Goal: Task Accomplishment & Management: Use online tool/utility

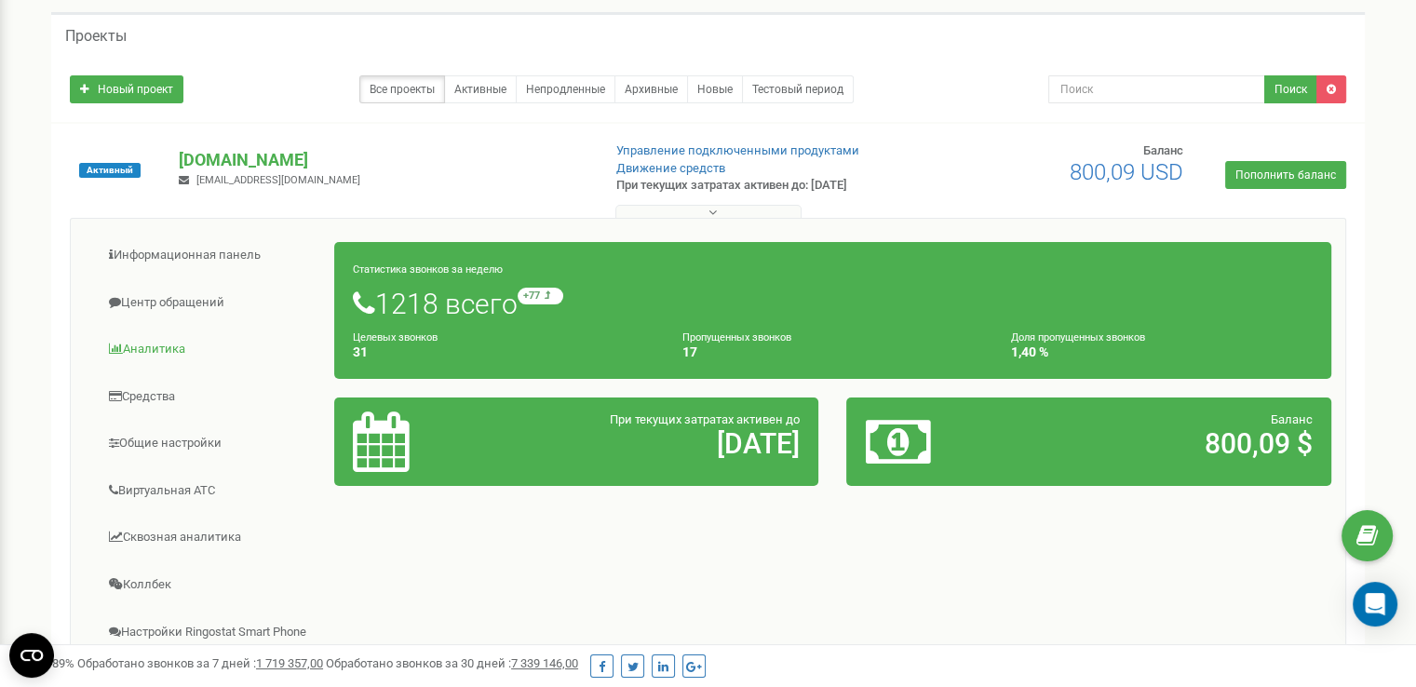
scroll to position [186, 0]
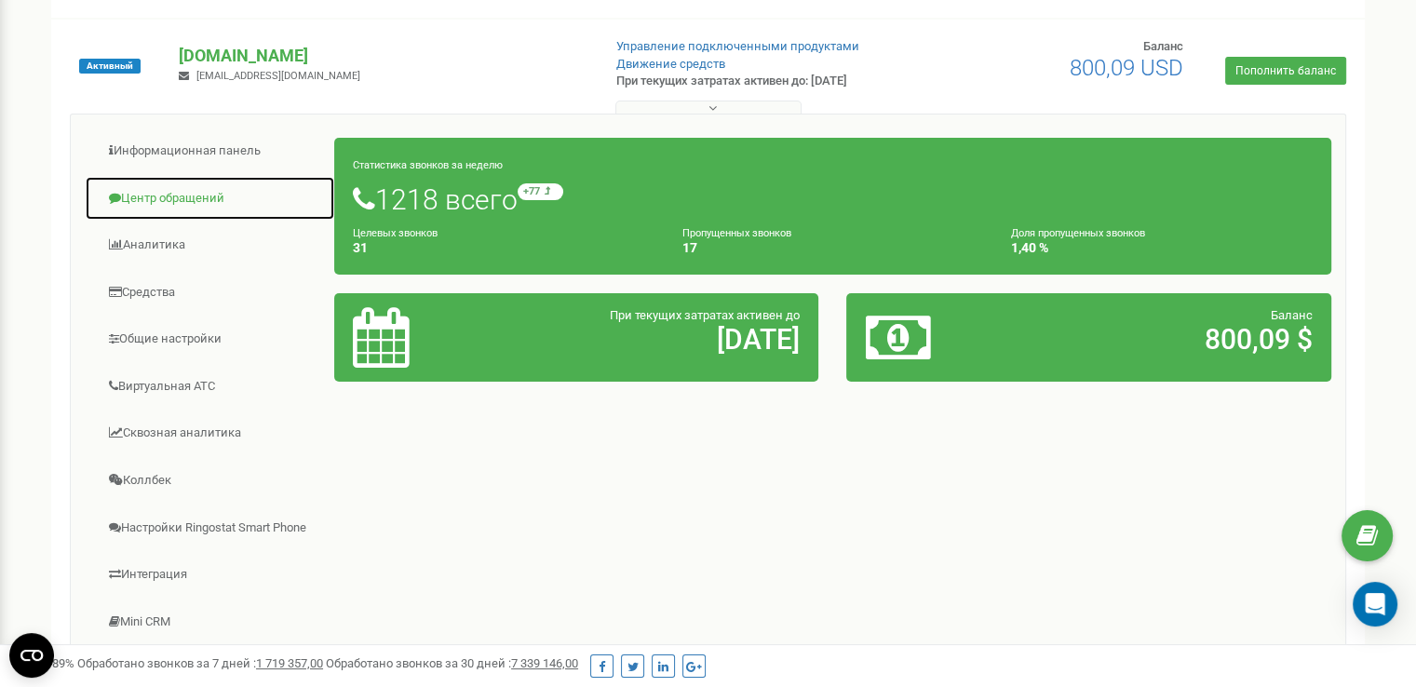
click at [162, 193] on link "Центр обращений" at bounding box center [210, 199] width 250 height 46
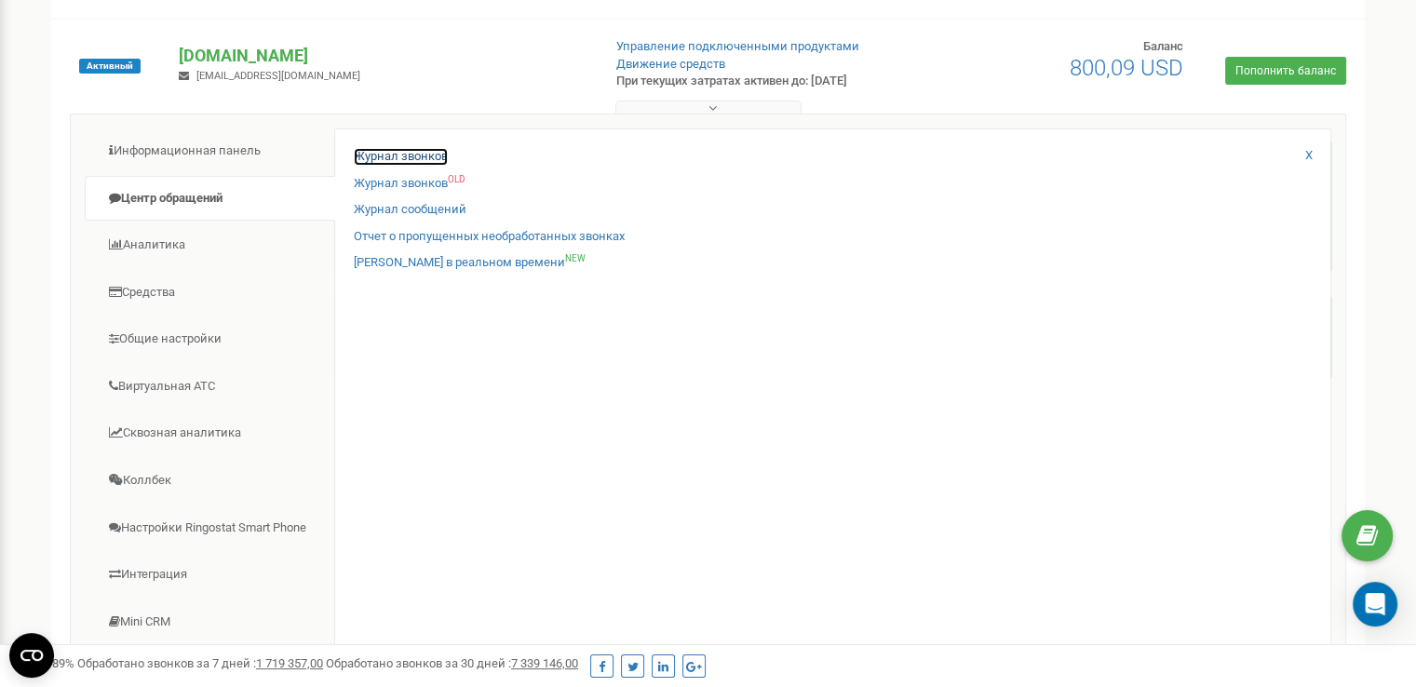
click at [373, 148] on link "Журнал звонков" at bounding box center [401, 157] width 94 height 18
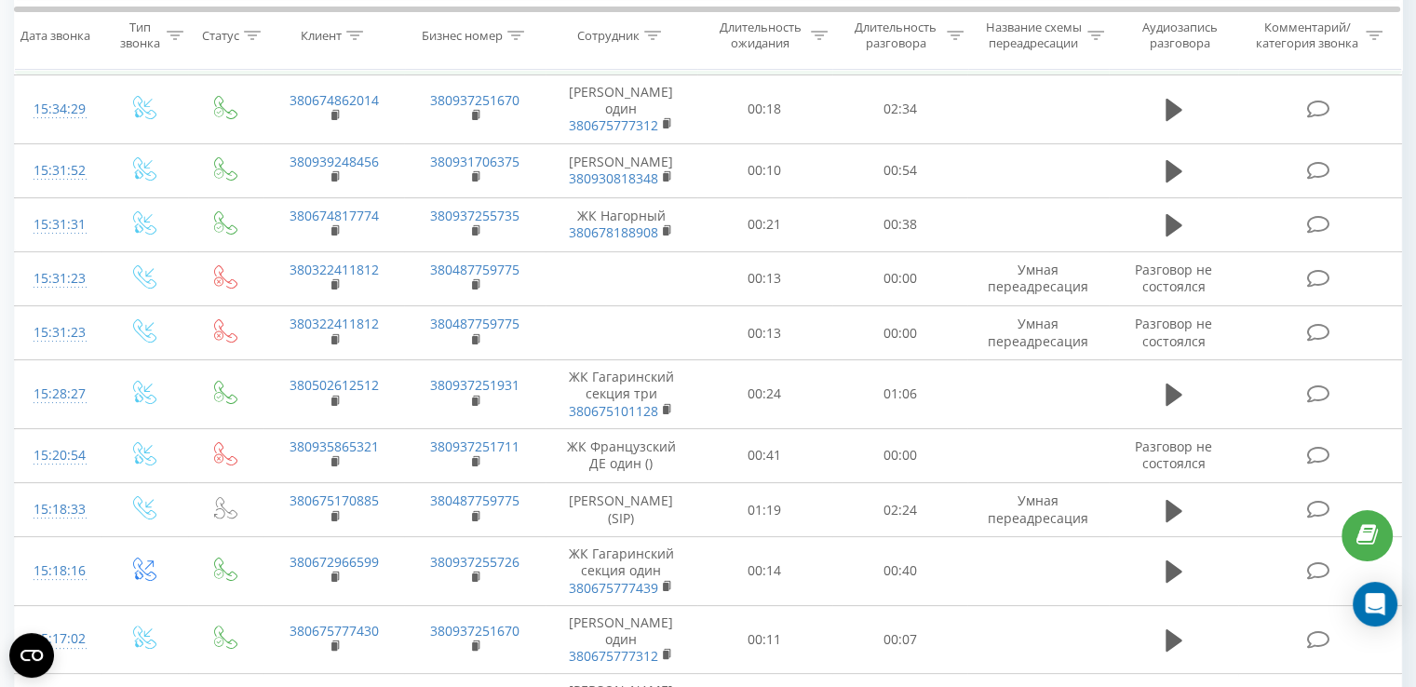
scroll to position [279, 0]
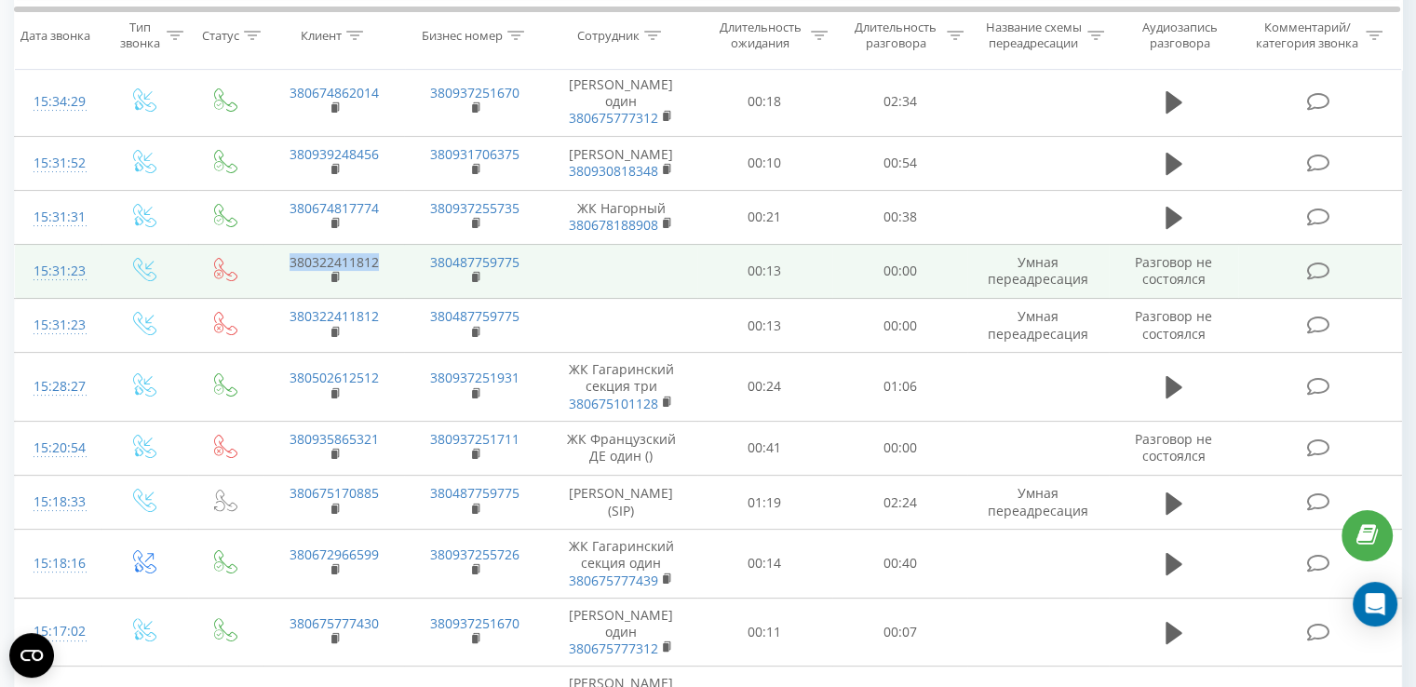
drag, startPoint x: 389, startPoint y: 277, endPoint x: 285, endPoint y: 272, distance: 104.4
click at [285, 272] on td "380322411812" at bounding box center [334, 271] width 141 height 54
copy link "380322411812"
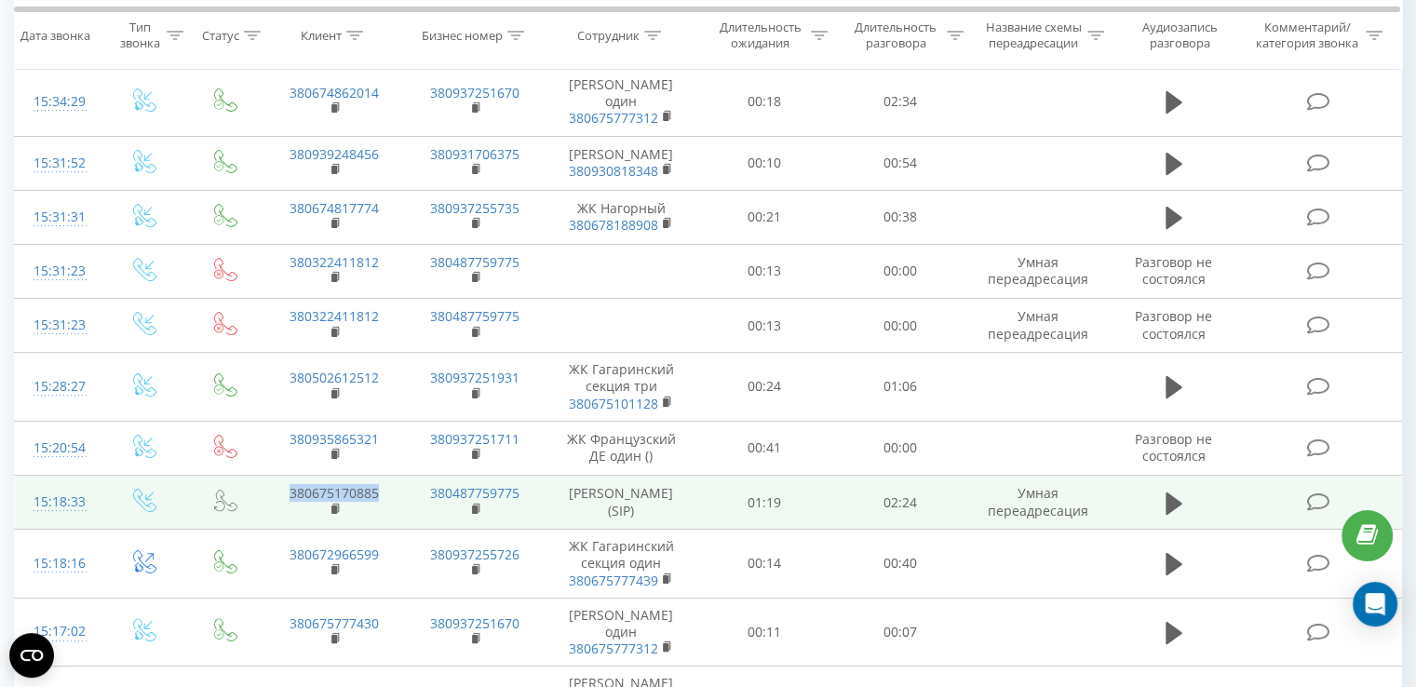
drag, startPoint x: 379, startPoint y: 508, endPoint x: 283, endPoint y: 504, distance: 96.0
click at [283, 504] on td "380675170885" at bounding box center [334, 503] width 141 height 54
copy link "380675170885"
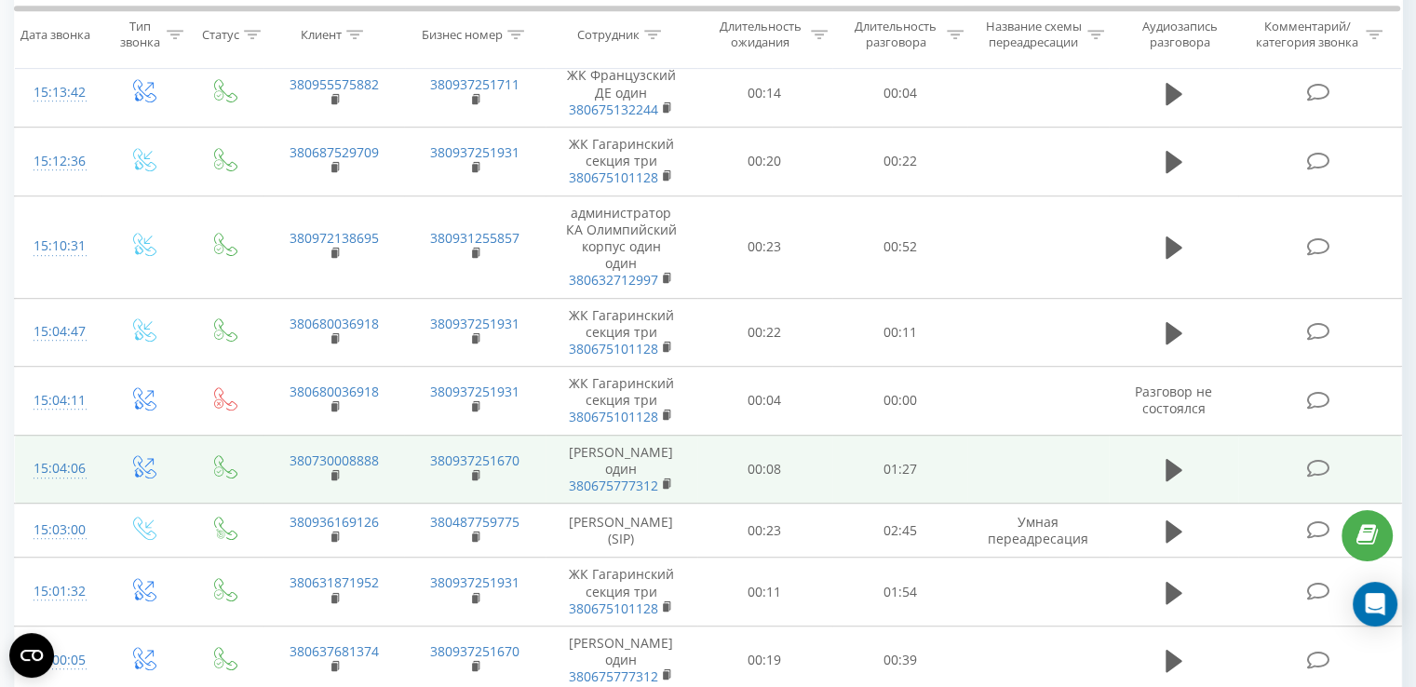
scroll to position [1210, 0]
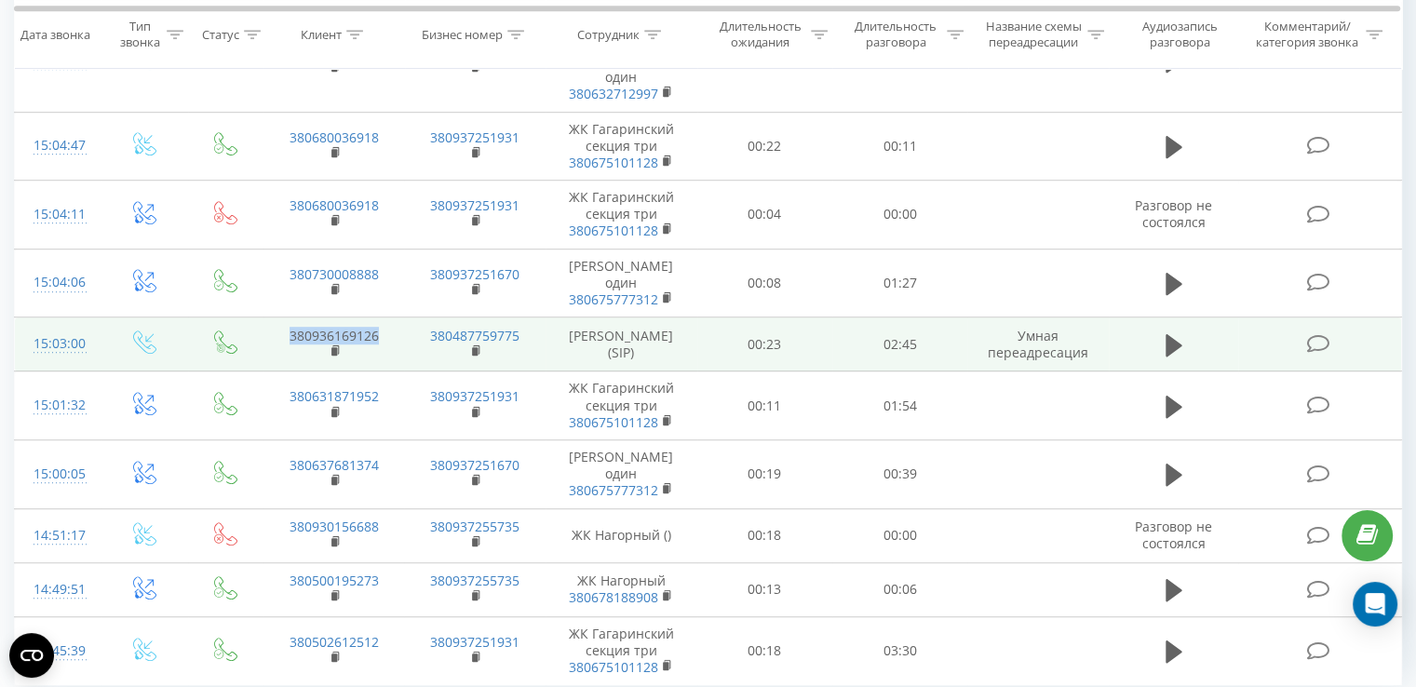
drag, startPoint x: 390, startPoint y: 329, endPoint x: 274, endPoint y: 325, distance: 116.4
click at [274, 325] on td "380936169126" at bounding box center [334, 345] width 141 height 54
copy link "380936169126"
click at [387, 332] on td "380936169126" at bounding box center [334, 345] width 141 height 54
drag, startPoint x: 376, startPoint y: 331, endPoint x: 272, endPoint y: 321, distance: 104.7
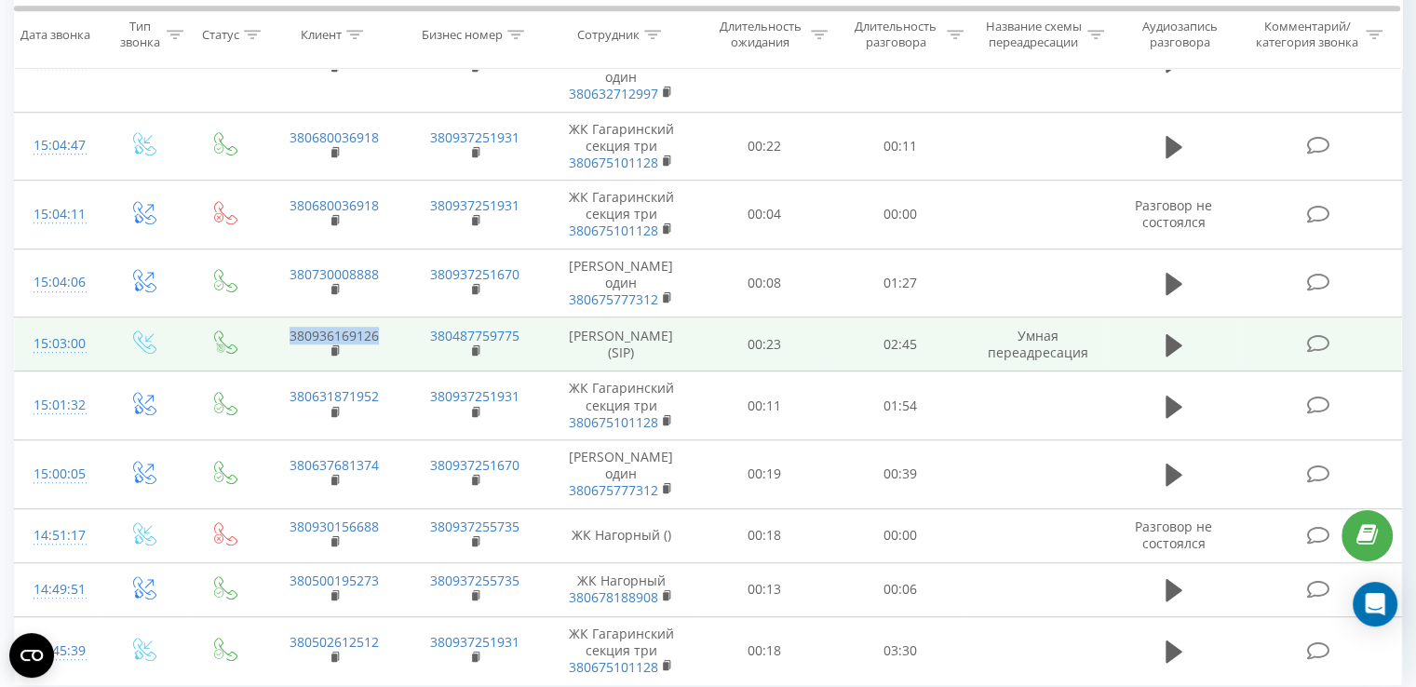
click at [272, 321] on td "380936169126" at bounding box center [334, 345] width 141 height 54
copy link "380936169126"
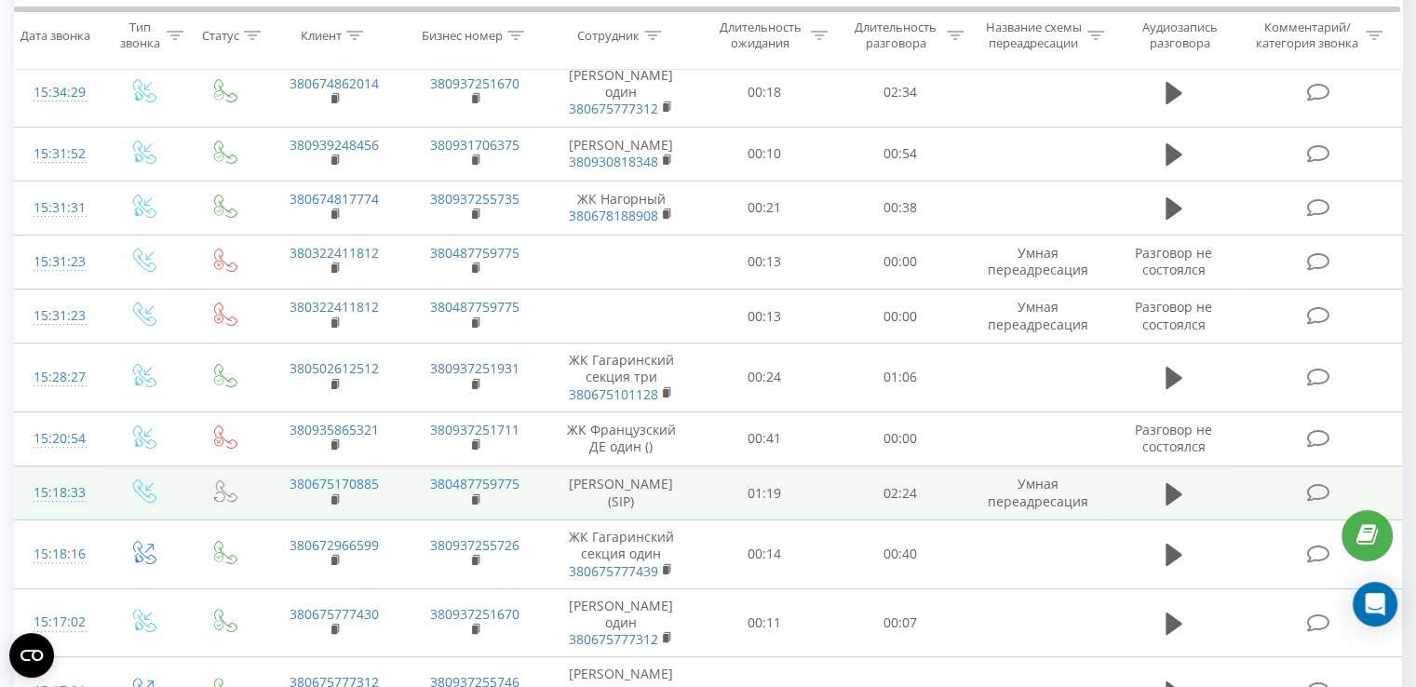
scroll to position [247, 0]
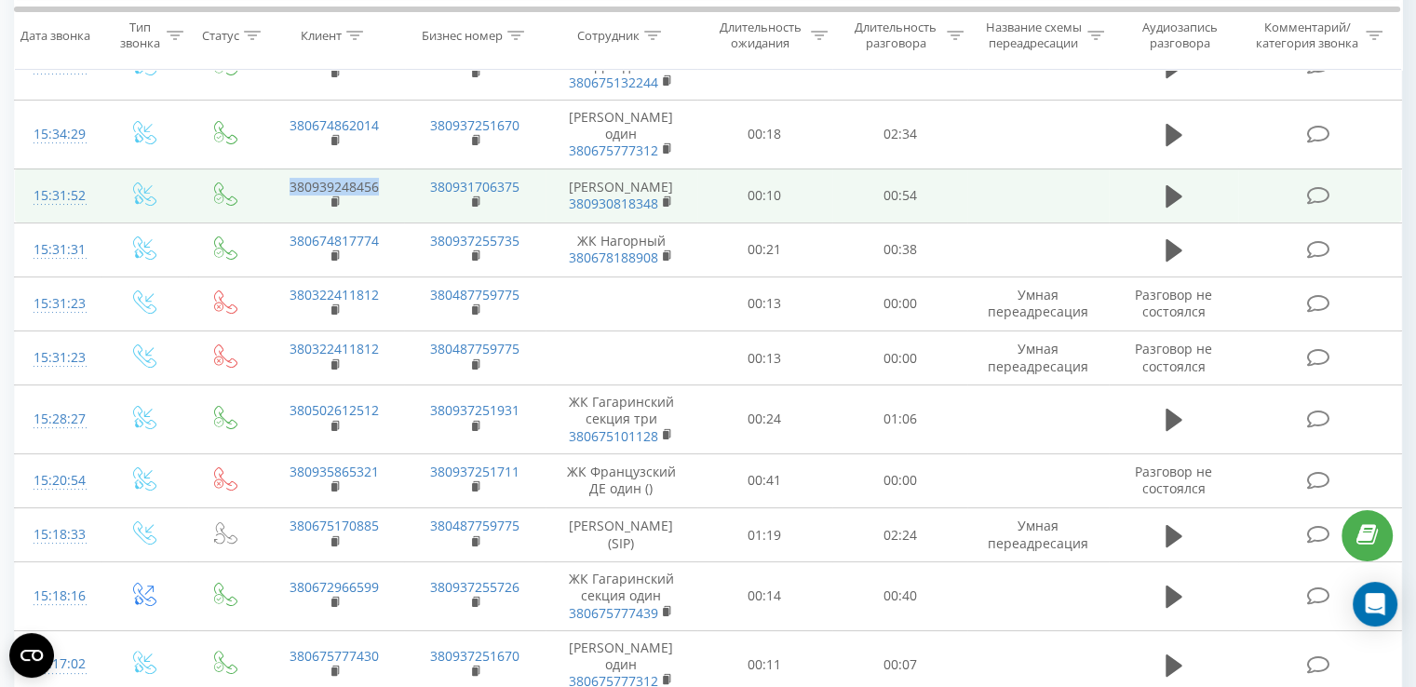
drag, startPoint x: 386, startPoint y: 186, endPoint x: 259, endPoint y: 190, distance: 127.6
click at [259, 190] on tr "15:31:52 380939248456 380931706375 [PERSON_NAME] 380930818348 00:10 00:54" at bounding box center [708, 196] width 1387 height 54
copy link "380939248456"
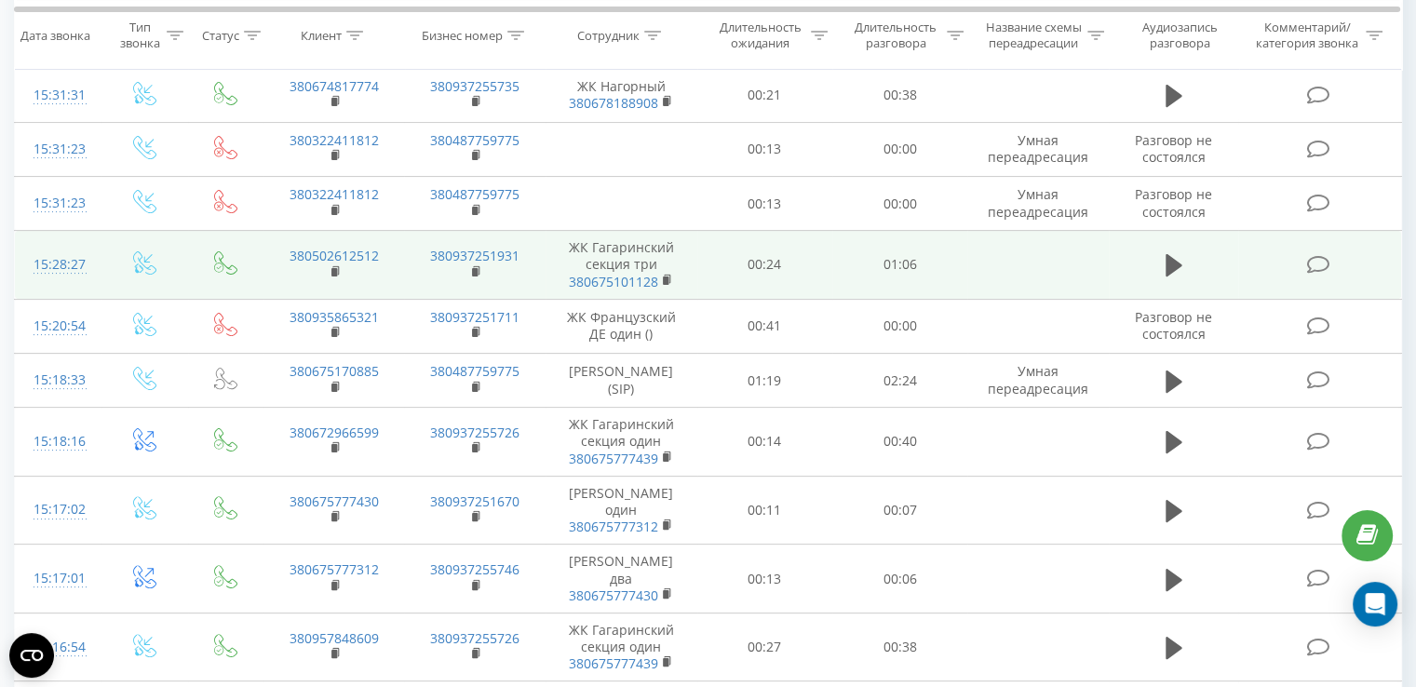
scroll to position [433, 0]
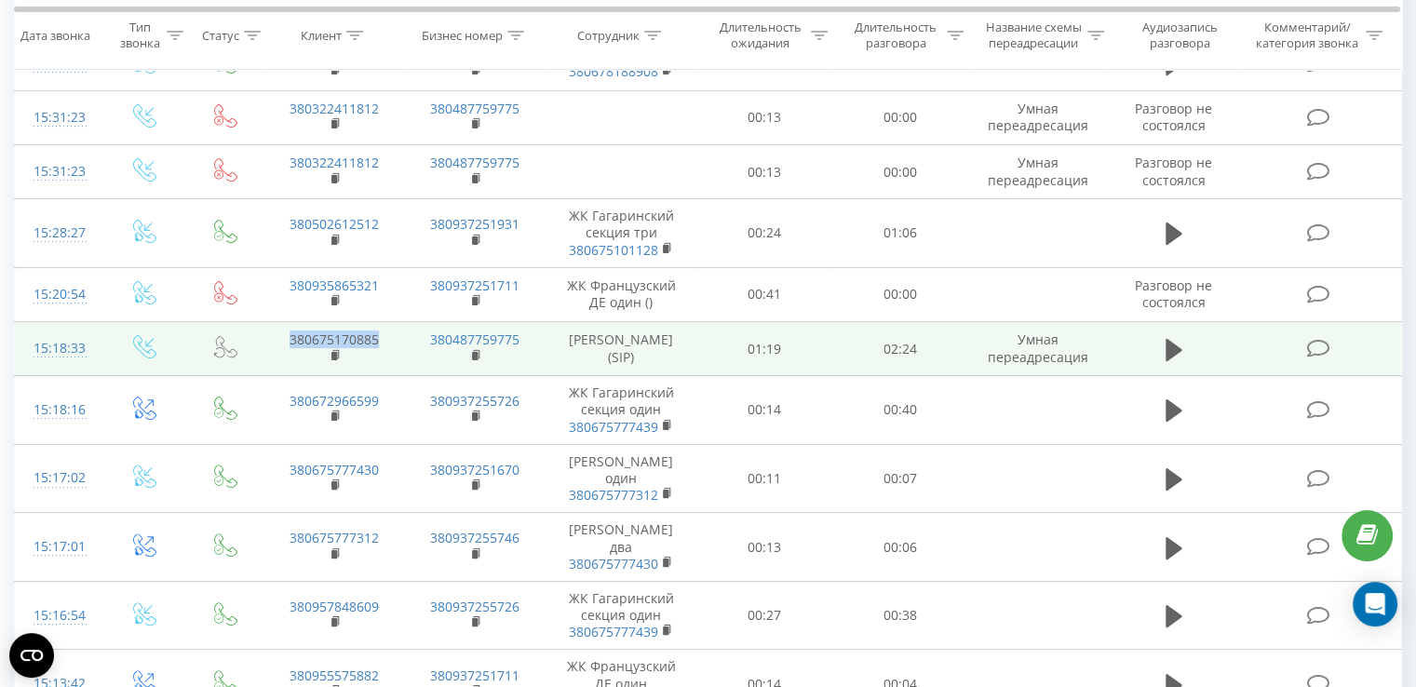
drag, startPoint x: 390, startPoint y: 350, endPoint x: 290, endPoint y: 347, distance: 100.6
click at [290, 347] on td "380675170885" at bounding box center [334, 349] width 141 height 54
copy link "380675170885"
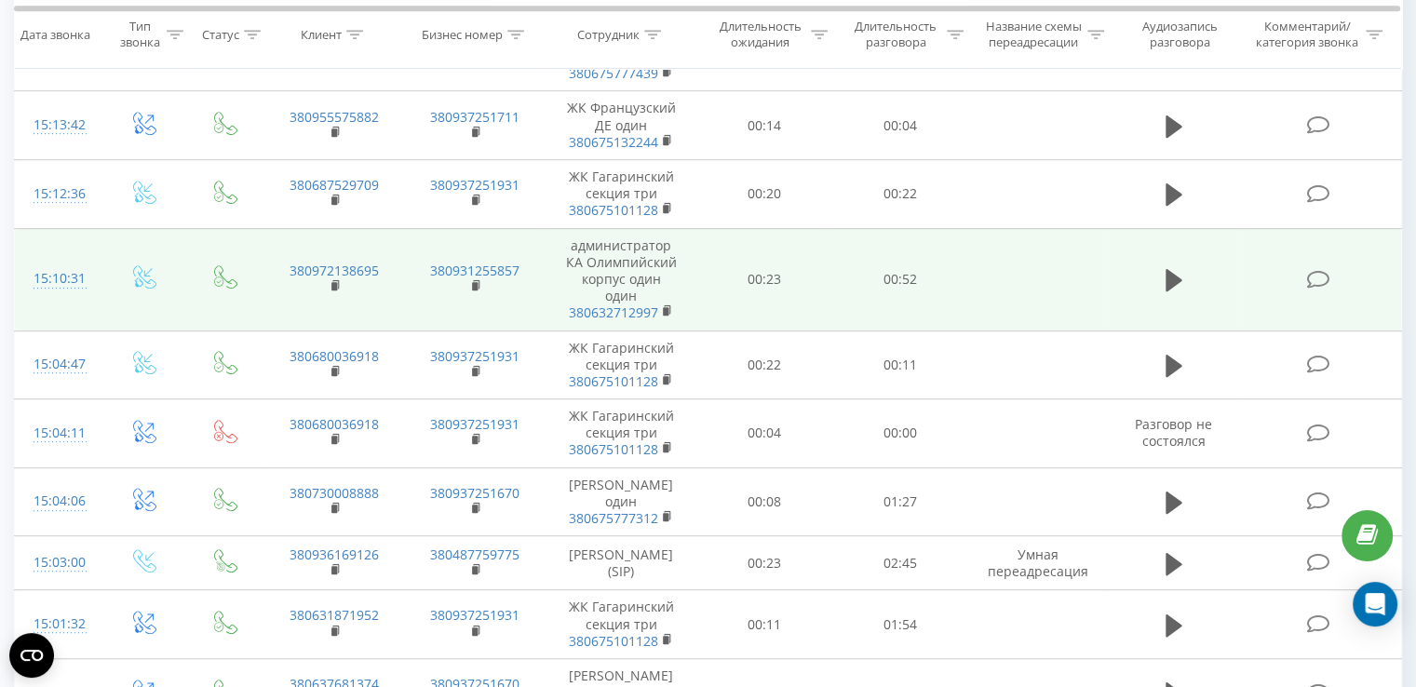
scroll to position [1085, 0]
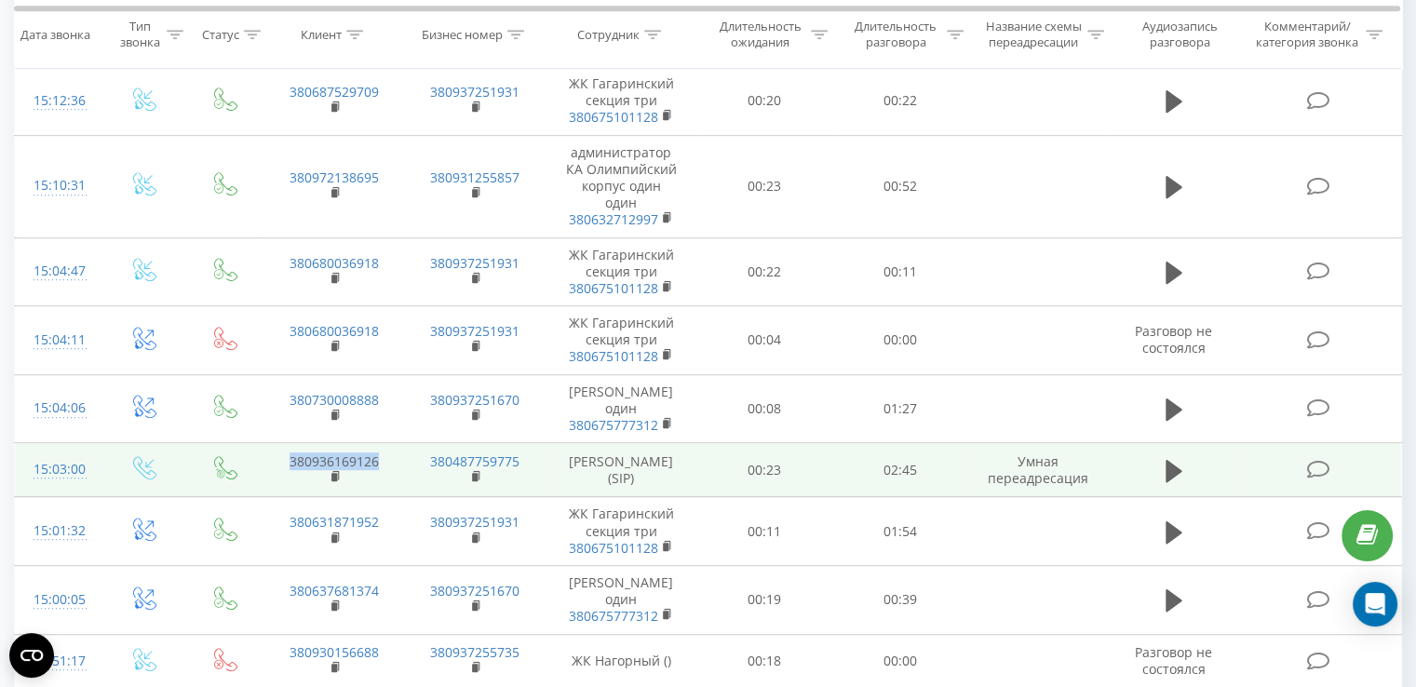
drag, startPoint x: 391, startPoint y: 450, endPoint x: 287, endPoint y: 448, distance: 104.3
click at [287, 448] on td "380936169126" at bounding box center [334, 470] width 141 height 54
copy link "380936169126"
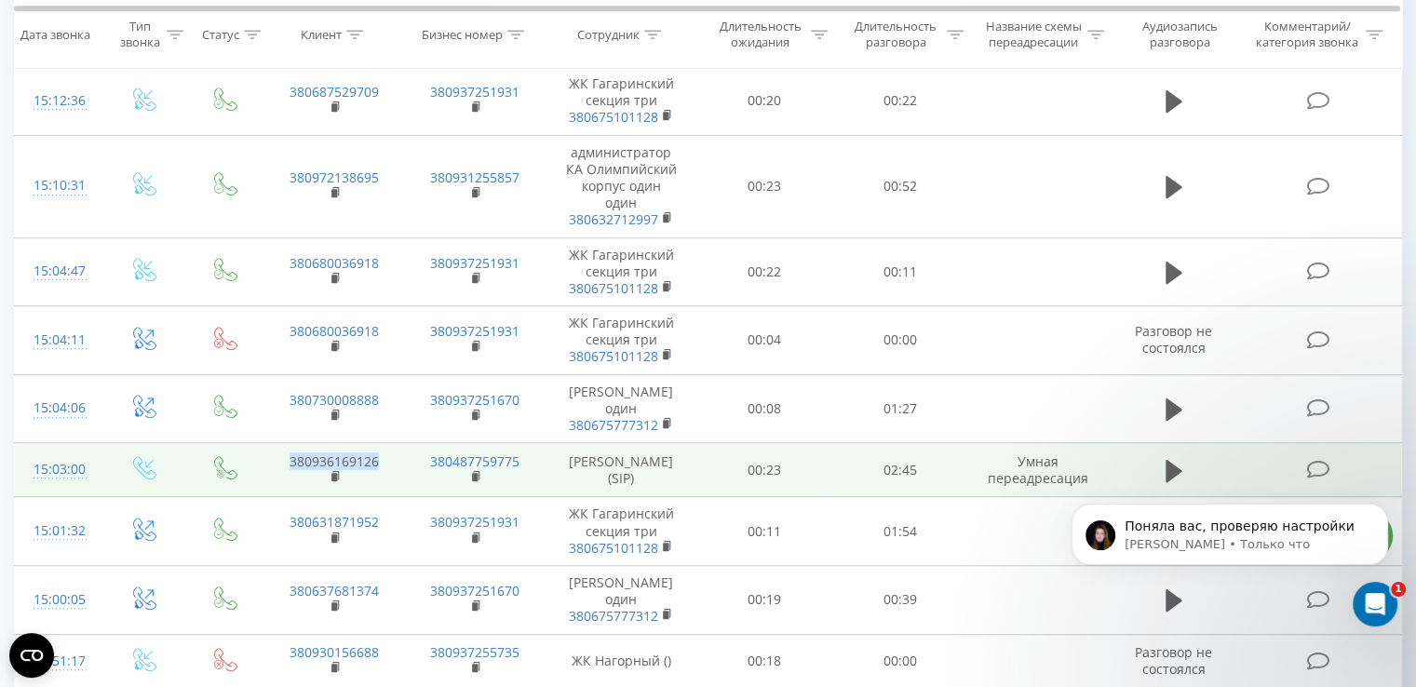
scroll to position [0, 0]
